Goal: Task Accomplishment & Management: Use online tool/utility

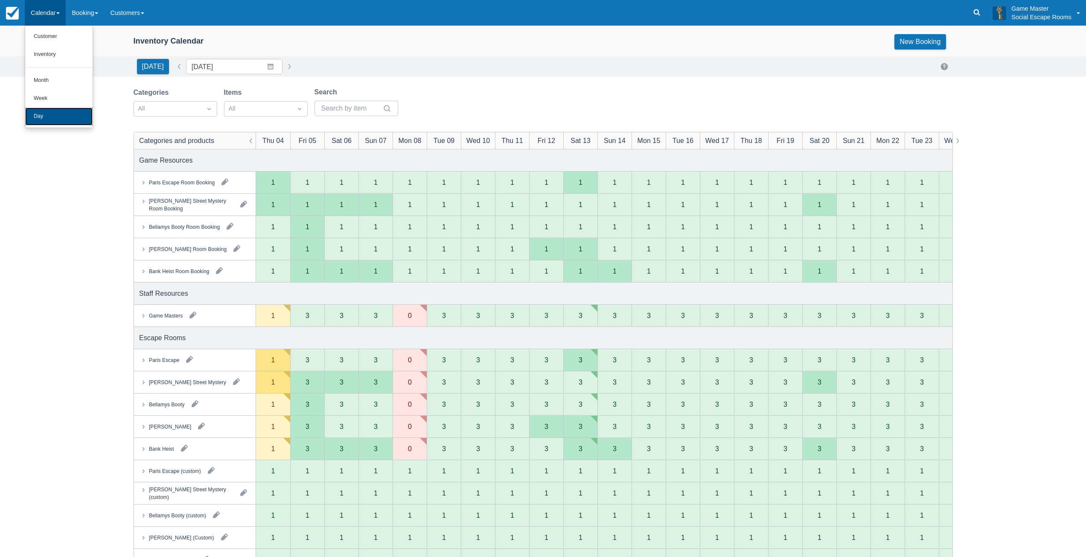
click at [51, 112] on link "Day" at bounding box center [58, 116] width 67 height 18
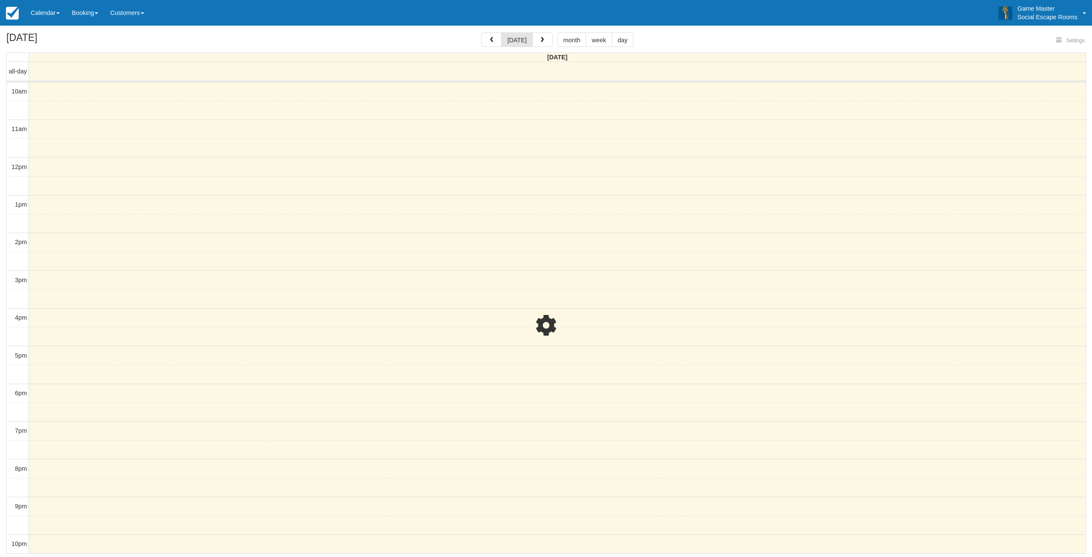
select select
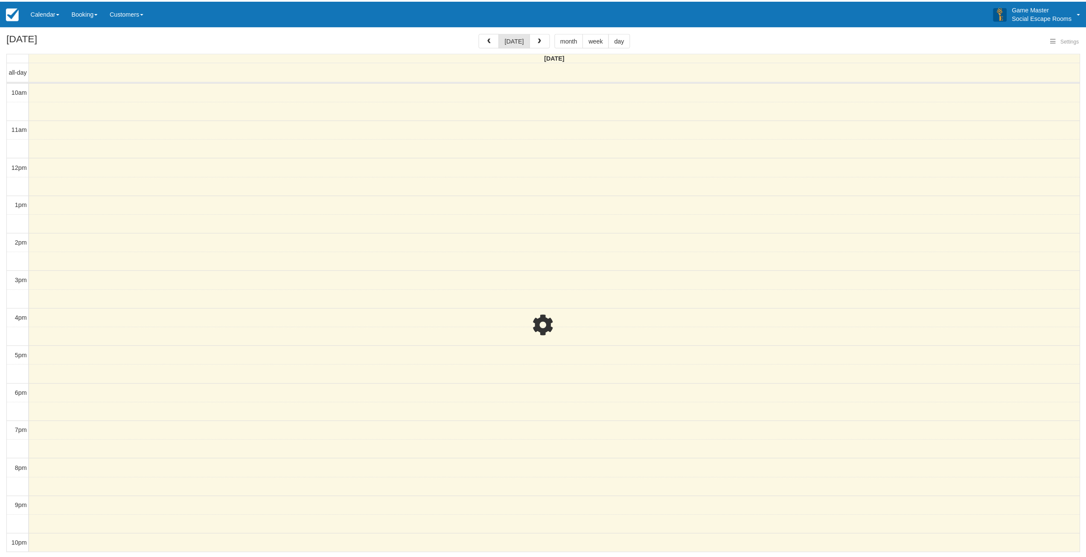
scroll to position [2, 0]
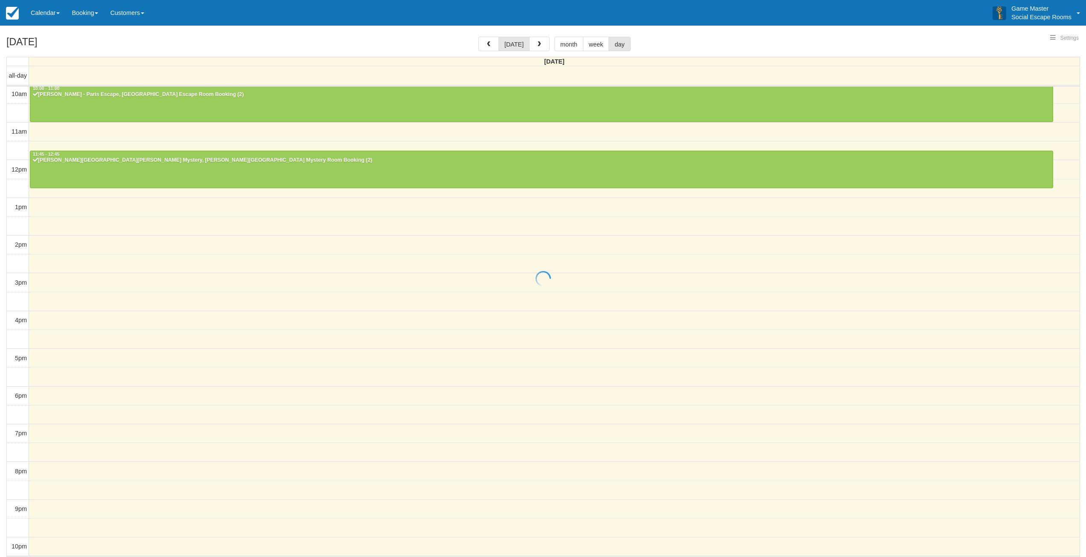
select select
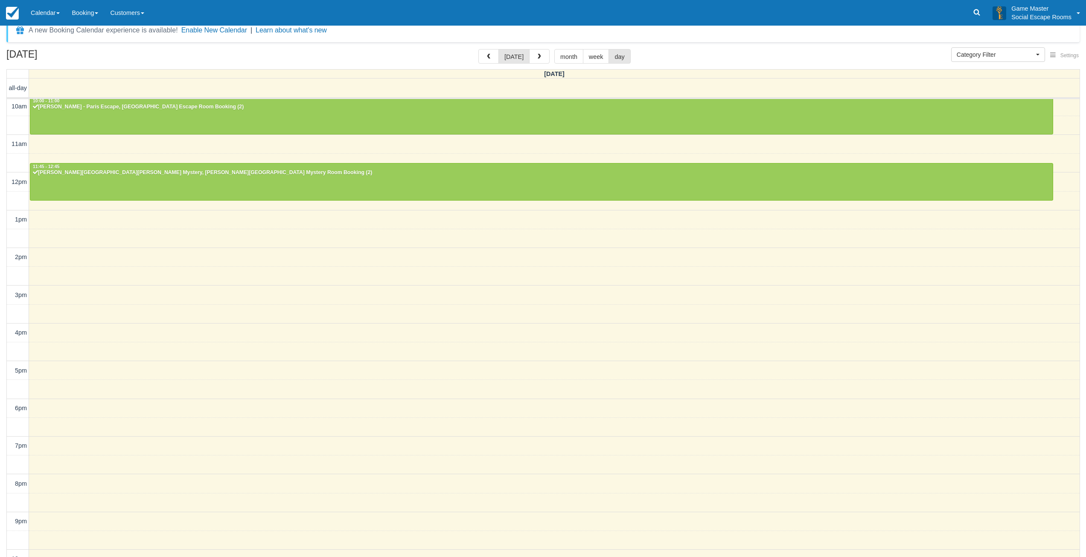
scroll to position [26, 0]
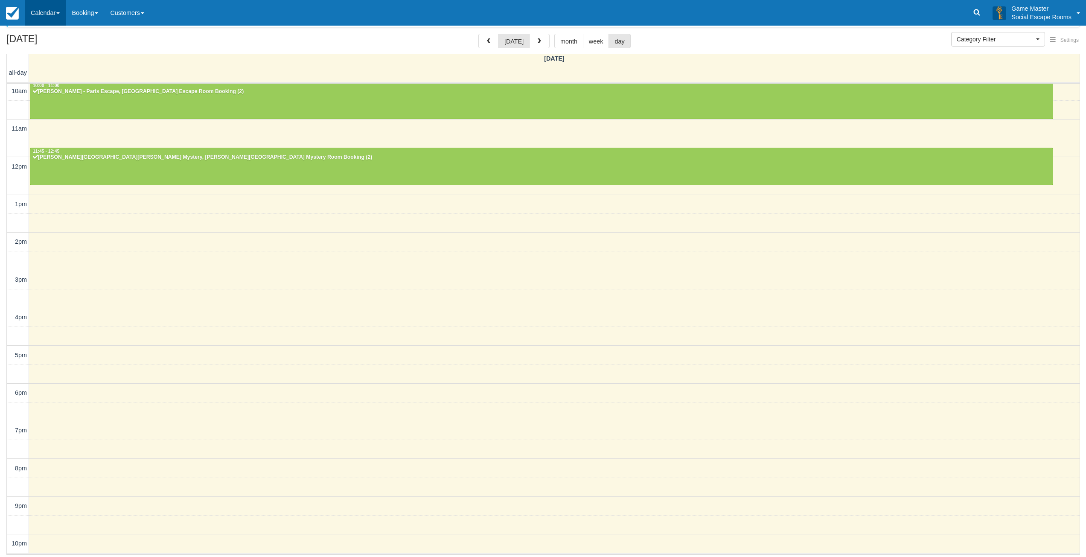
click at [48, 8] on link "Calendar" at bounding box center [45, 13] width 41 height 26
click at [55, 121] on link "Day" at bounding box center [58, 116] width 67 height 18
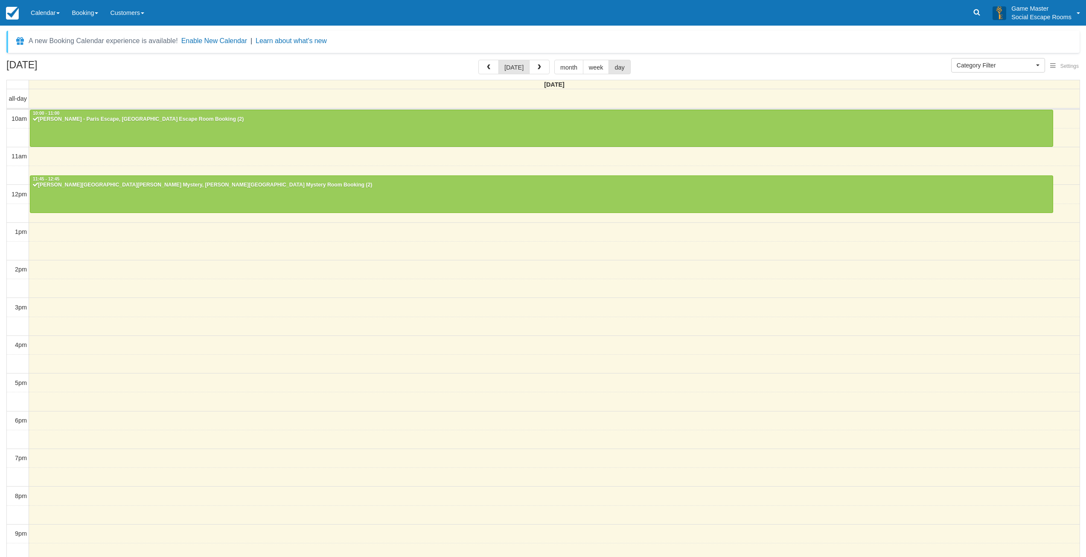
select select
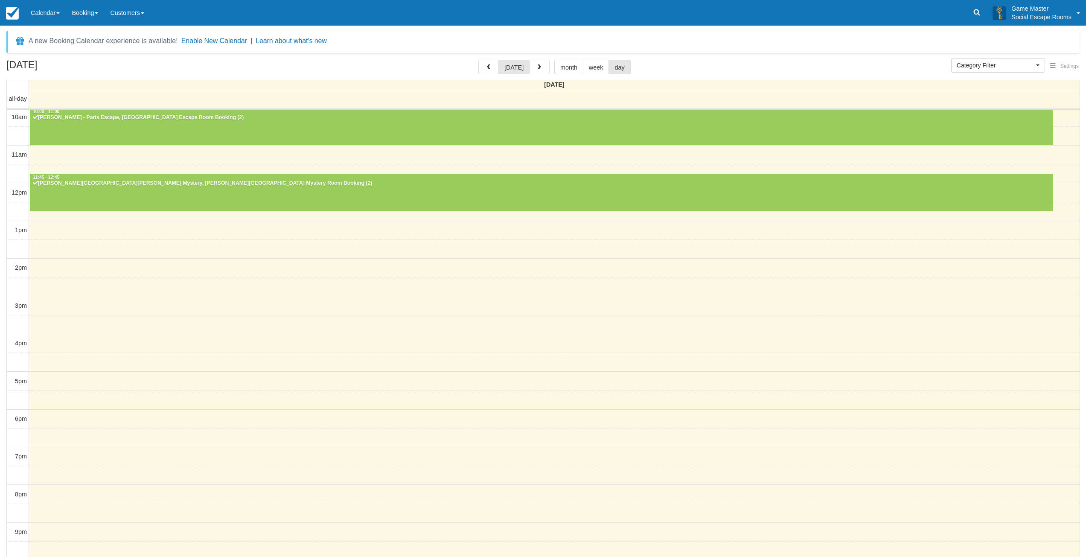
click at [50, 14] on link "Calendar" at bounding box center [45, 13] width 41 height 26
click at [48, 55] on link "Inventory" at bounding box center [58, 55] width 67 height 18
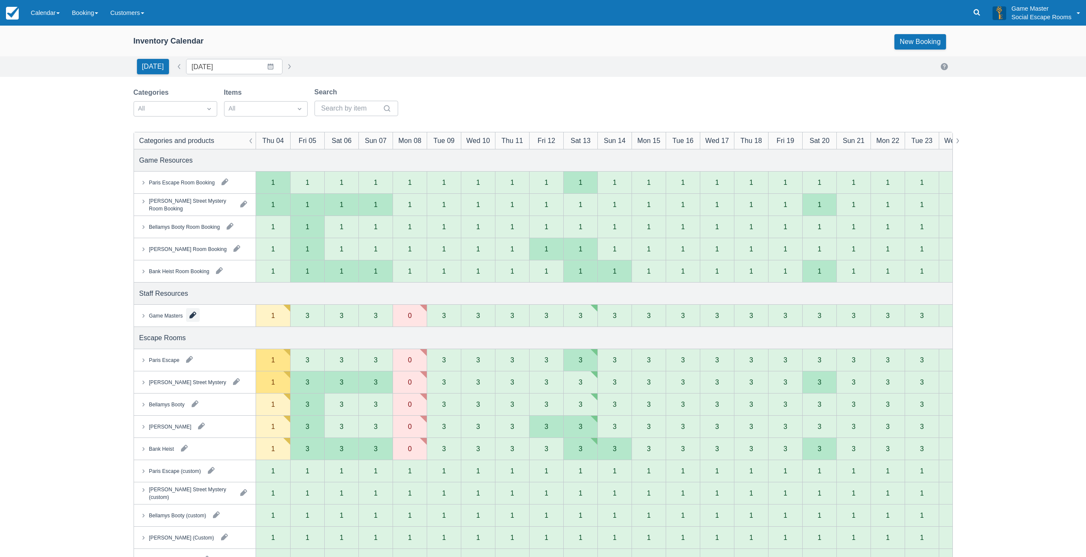
click at [192, 315] on button "button" at bounding box center [193, 315] width 14 height 14
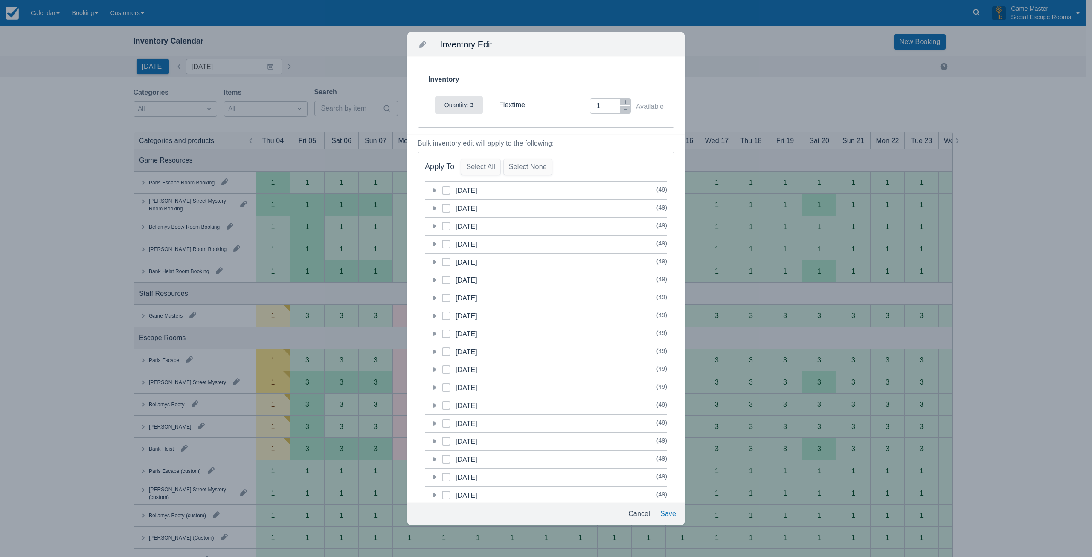
click at [436, 191] on icon at bounding box center [434, 190] width 9 height 9
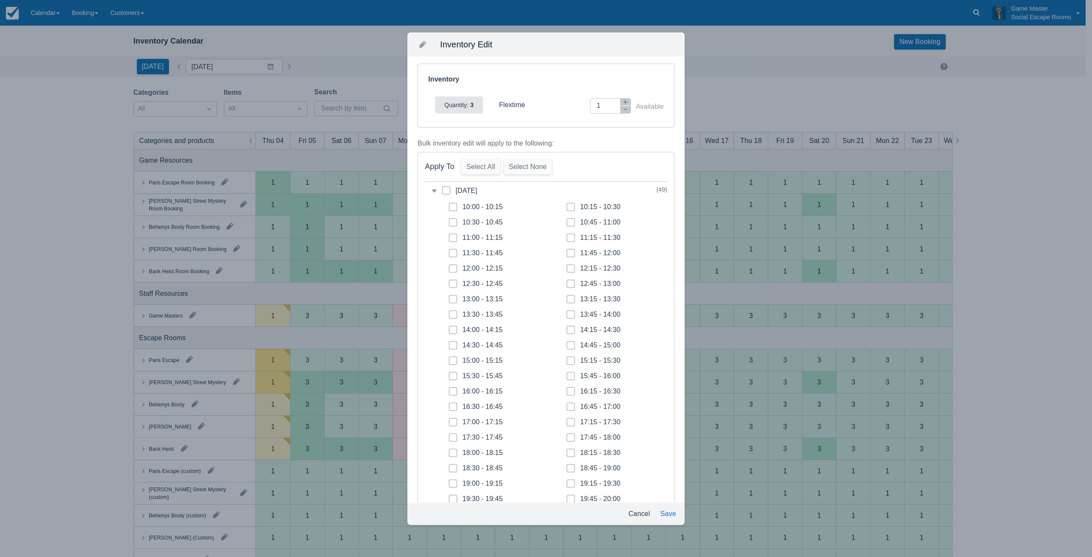
click at [443, 191] on span at bounding box center [446, 193] width 9 height 15
click at [442, 188] on input "category-1756908000" at bounding box center [442, 188] width 0 height 0
checkbox input "true"
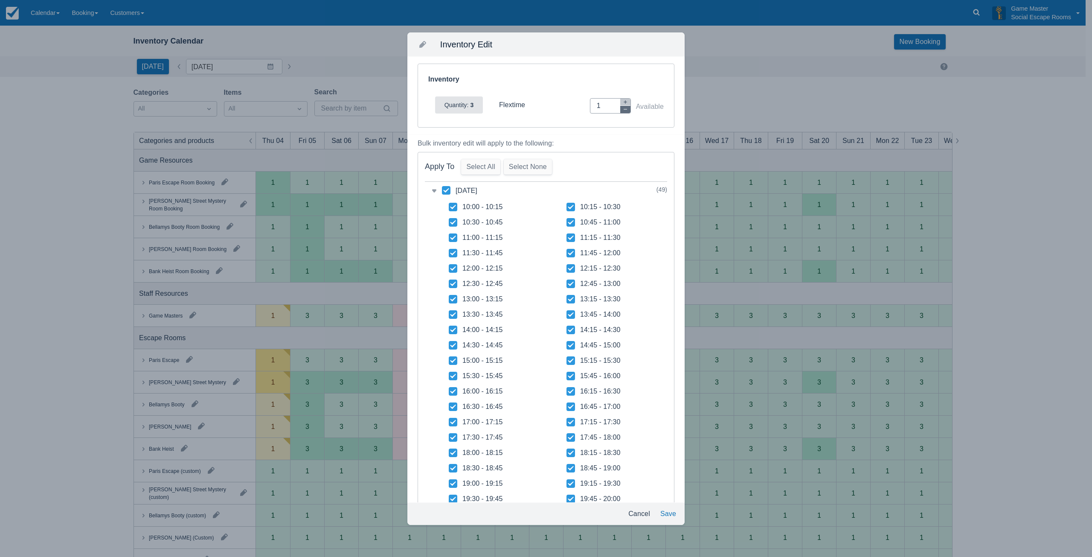
click at [623, 111] on icon "button" at bounding box center [625, 109] width 5 height 5
type input "0"
click at [665, 511] on button "Save" at bounding box center [668, 513] width 23 height 15
